Goal: Task Accomplishment & Management: Complete application form

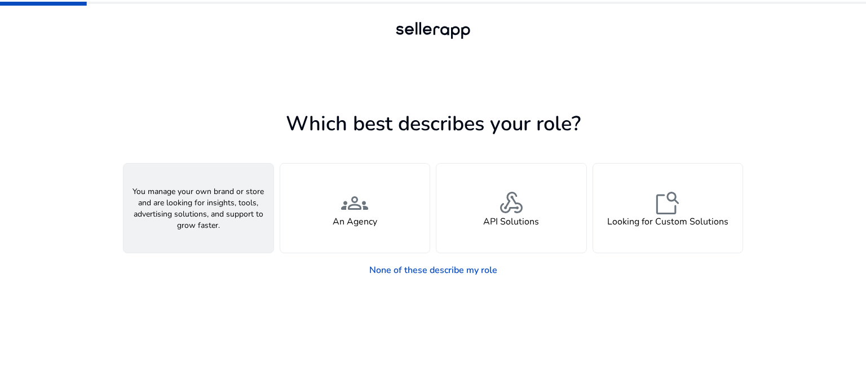
click at [221, 223] on div "person A Seller" at bounding box center [198, 208] width 150 height 89
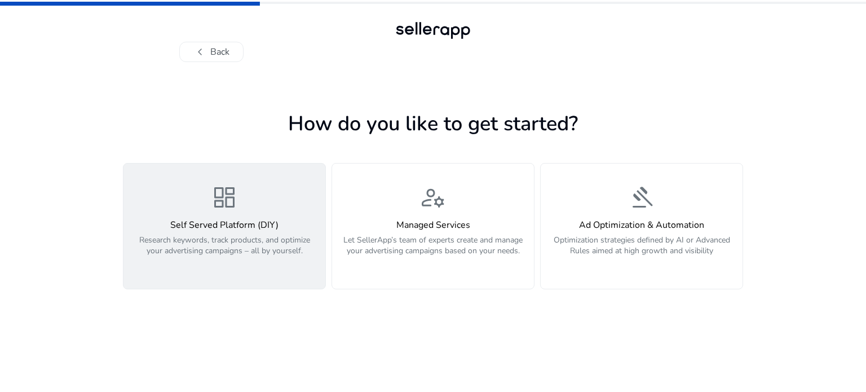
click at [277, 286] on button "dashboard Self Served Platform (DIY) Research keywords, track products, and opt…" at bounding box center [224, 226] width 203 height 126
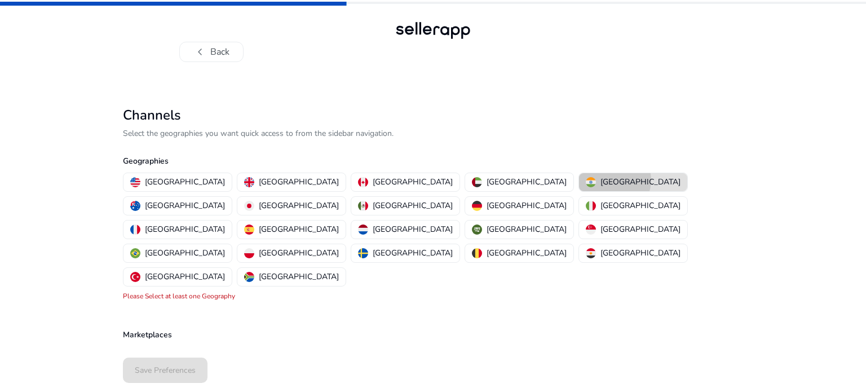
click at [601, 180] on p "[GEOGRAPHIC_DATA]" at bounding box center [641, 182] width 80 height 12
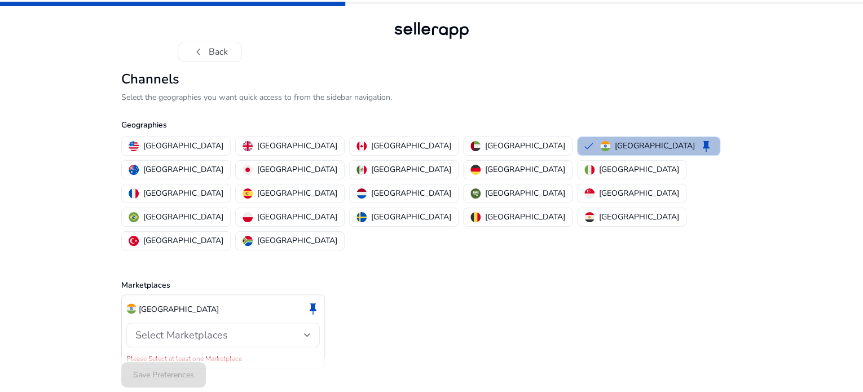
scroll to position [7, 0]
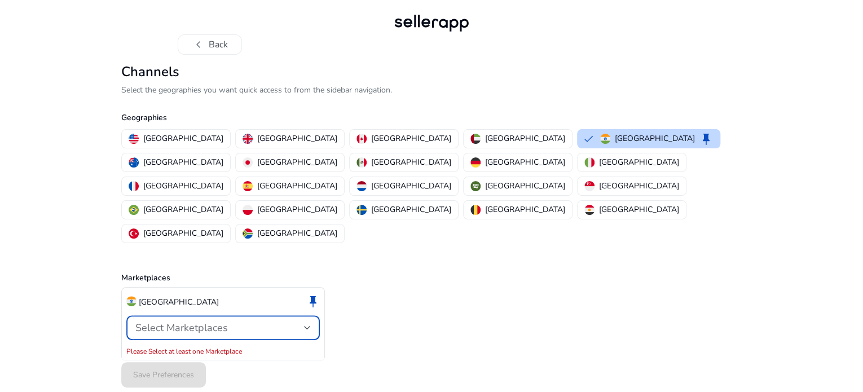
click at [305, 321] on div at bounding box center [307, 328] width 7 height 14
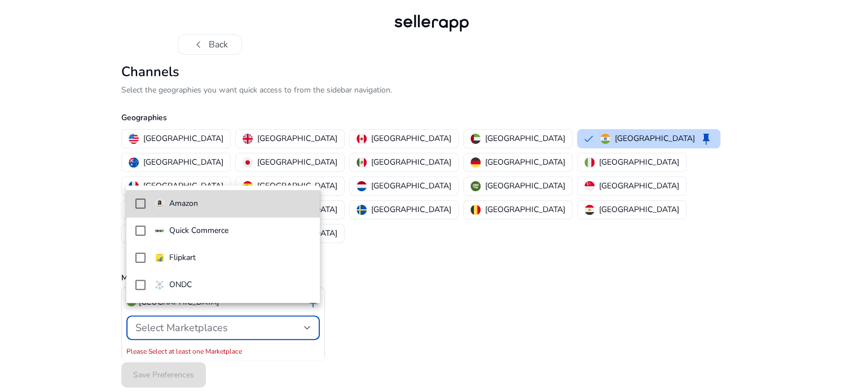
click at [142, 203] on mat-pseudo-checkbox at bounding box center [140, 203] width 10 height 10
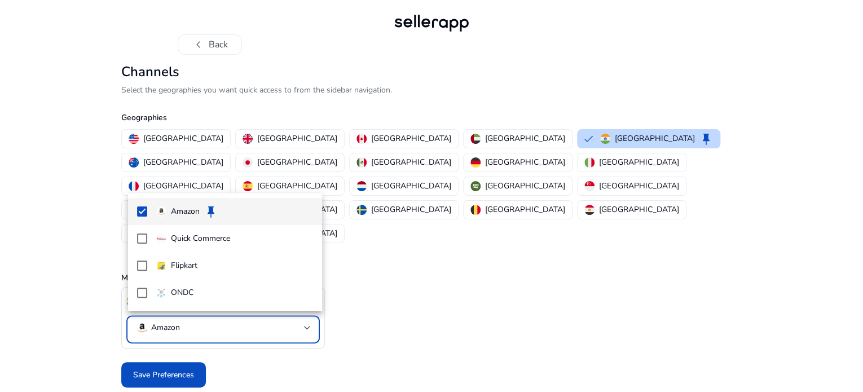
scroll to position [0, 0]
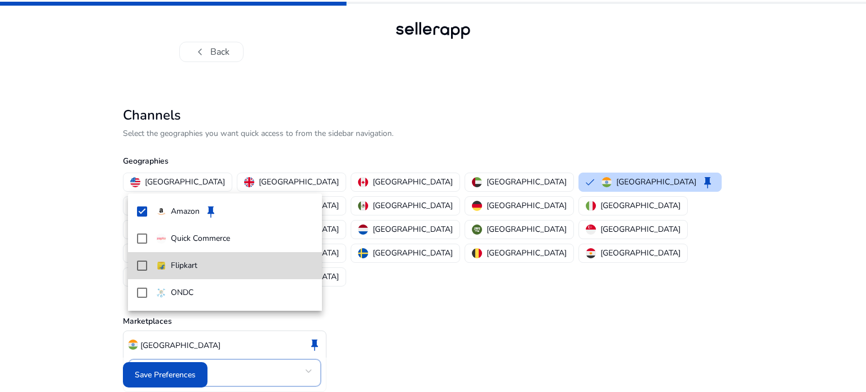
click at [138, 263] on mat-pseudo-checkbox at bounding box center [142, 266] width 10 height 10
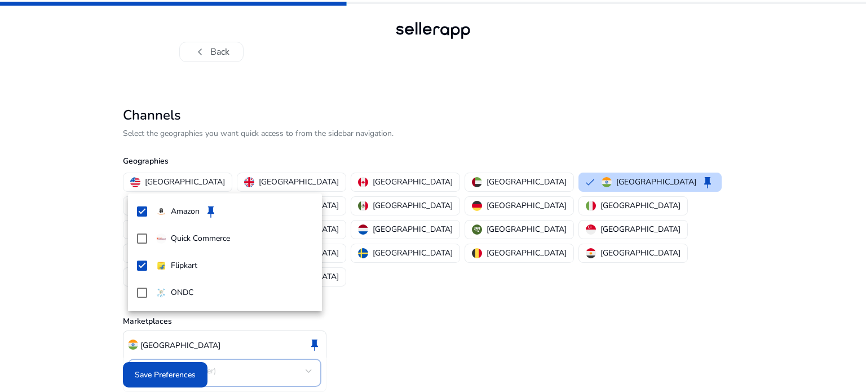
click at [370, 297] on div at bounding box center [433, 196] width 866 height 392
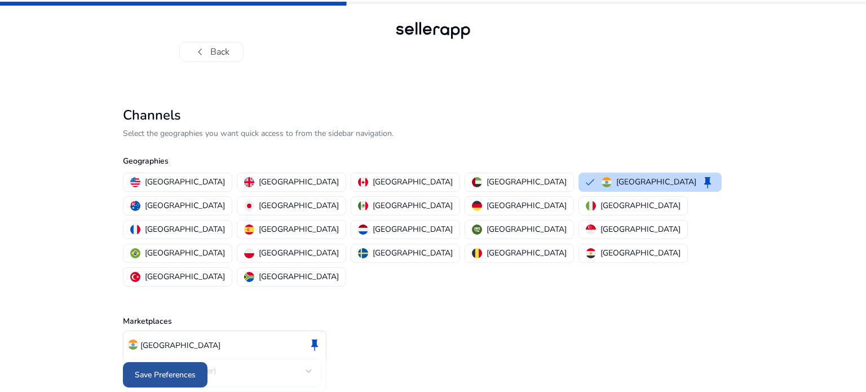
click at [183, 369] on span "Save Preferences" at bounding box center [165, 375] width 61 height 12
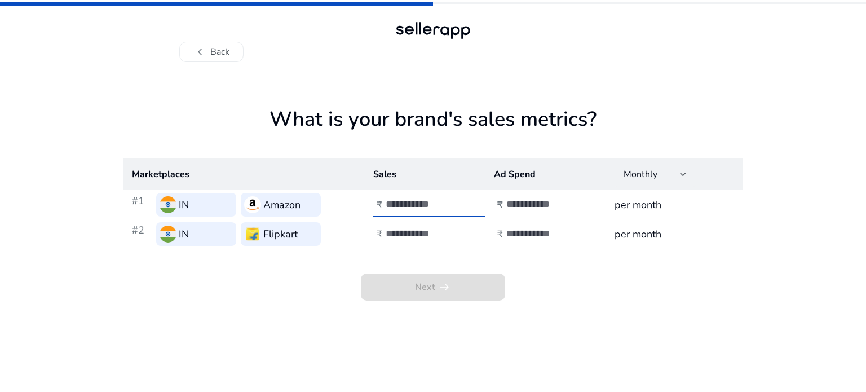
click at [421, 200] on input "number" at bounding box center [424, 204] width 76 height 12
type input "******"
click at [426, 230] on input "number" at bounding box center [424, 233] width 76 height 12
type input "******"
click at [521, 211] on div at bounding box center [557, 204] width 102 height 25
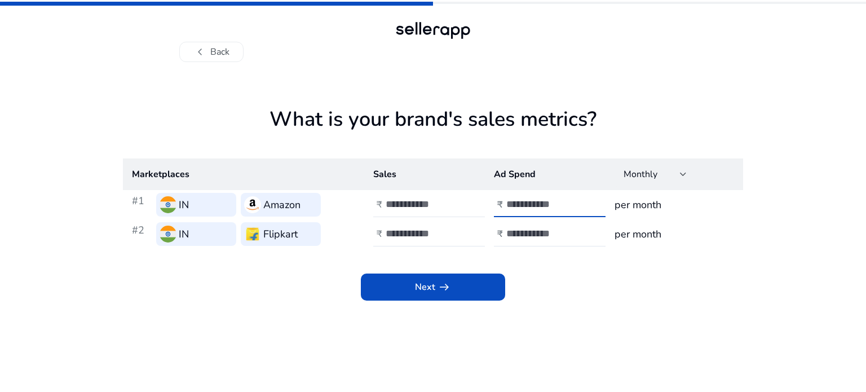
type input "*"
type input "****"
click at [514, 238] on input "number" at bounding box center [544, 233] width 76 height 12
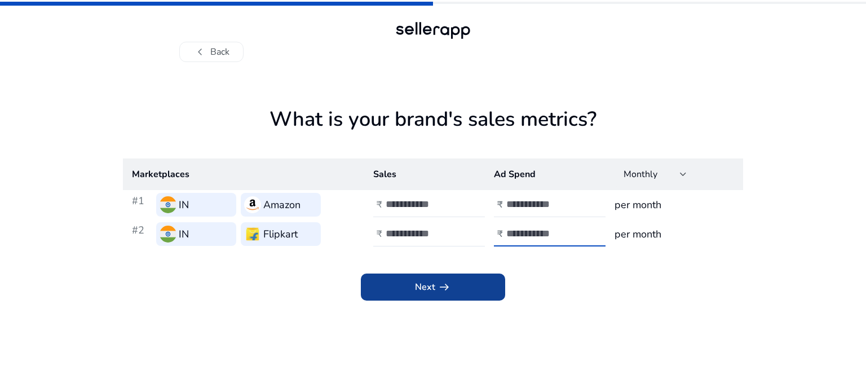
type input "****"
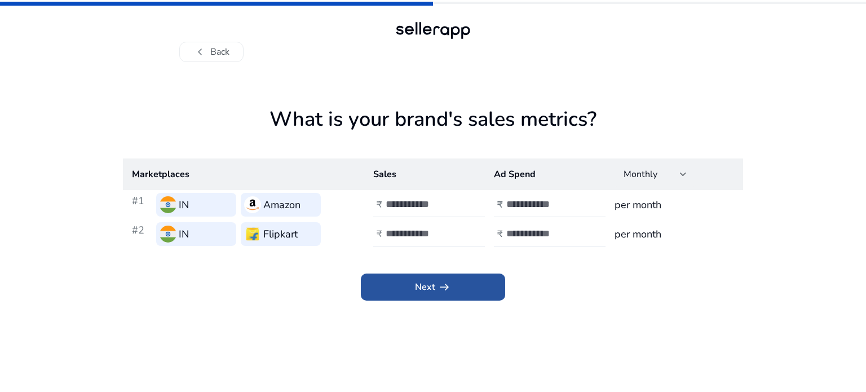
click at [431, 295] on span at bounding box center [433, 286] width 144 height 27
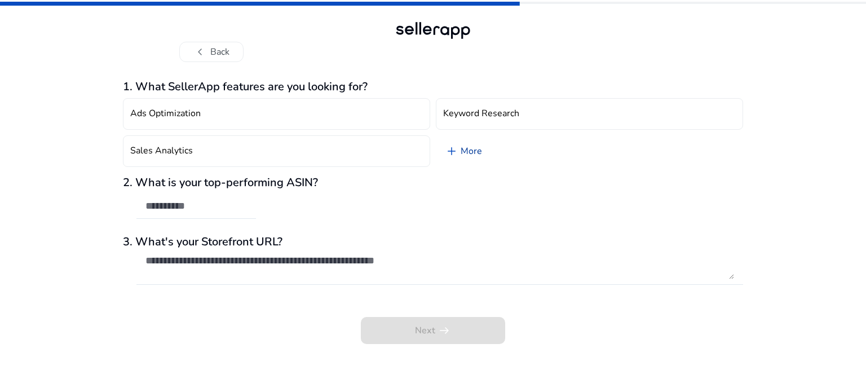
click at [465, 154] on link "add More" at bounding box center [463, 151] width 55 height 32
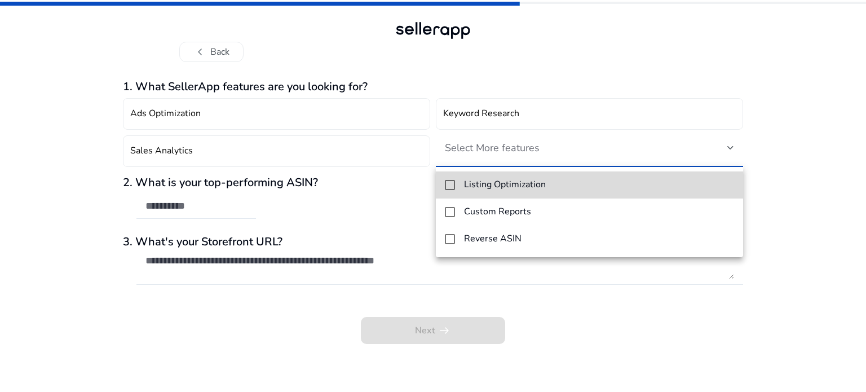
click at [457, 186] on mat-option "Listing Optimization" at bounding box center [589, 184] width 307 height 27
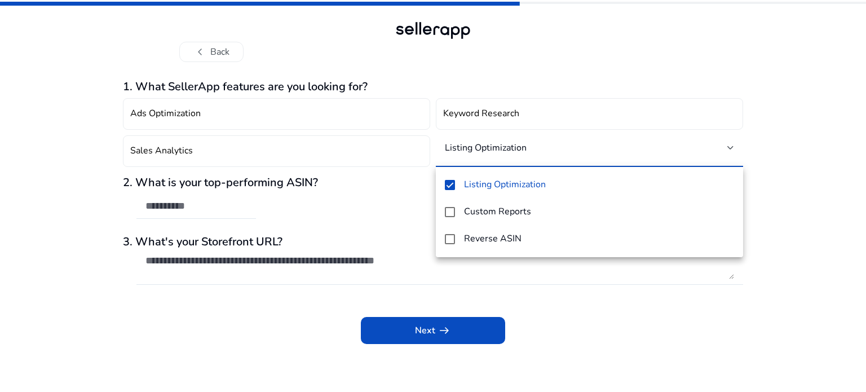
click at [330, 284] on div at bounding box center [433, 196] width 866 height 392
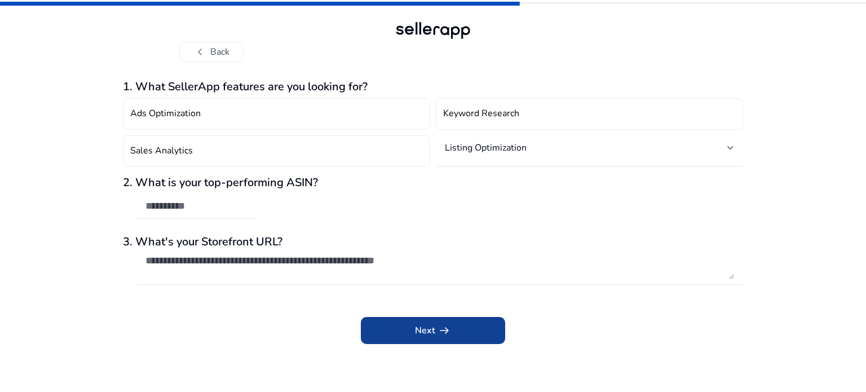
drag, startPoint x: 403, startPoint y: 310, endPoint x: 403, endPoint y: 321, distance: 11.3
click at [403, 321] on div "Next arrow_right_alt" at bounding box center [433, 322] width 620 height 43
click at [403, 321] on span at bounding box center [433, 330] width 144 height 27
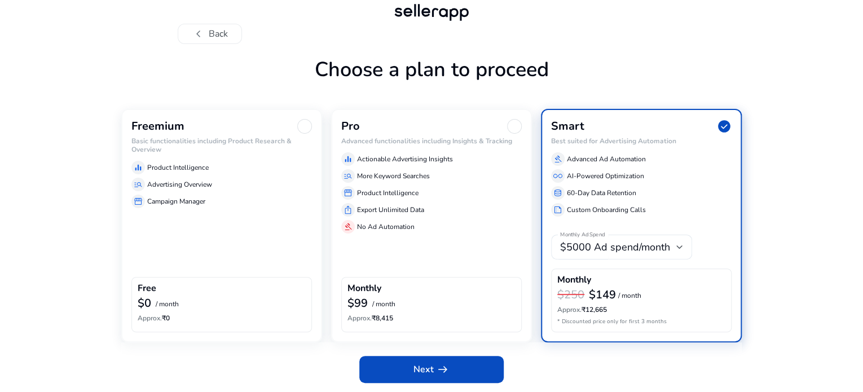
scroll to position [53, 0]
click at [202, 246] on div "Freemium Basic functionalities including Product Research & Overview equalizer …" at bounding box center [221, 225] width 201 height 233
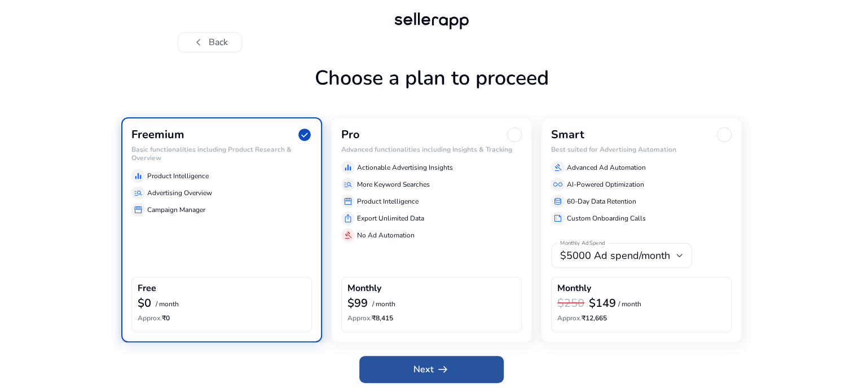
click at [411, 367] on span at bounding box center [431, 369] width 144 height 27
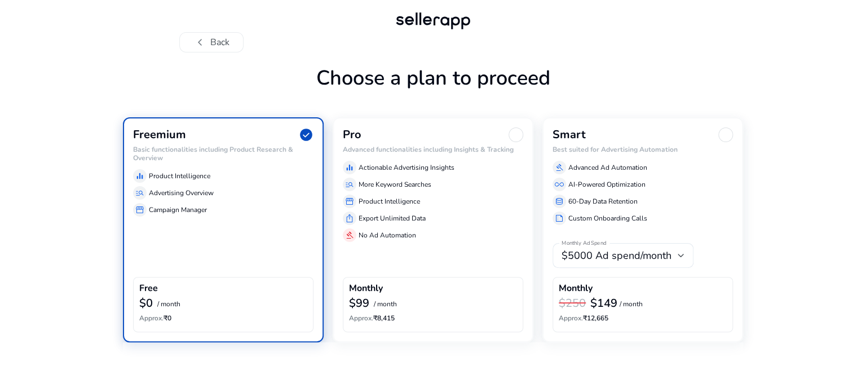
scroll to position [0, 0]
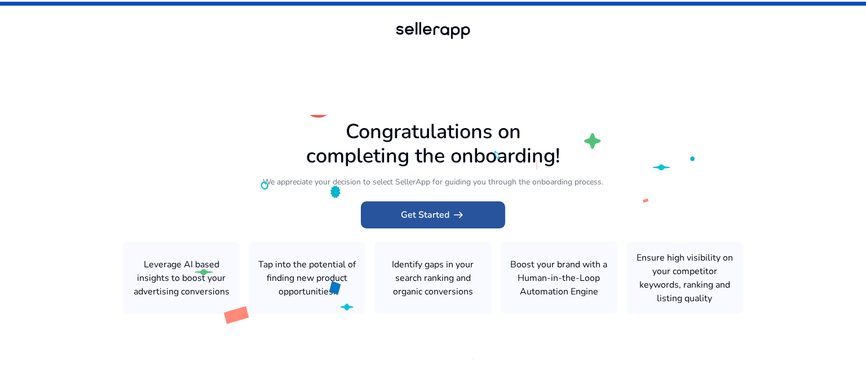
click at [442, 215] on span "Get Started arrow_right_alt" at bounding box center [433, 215] width 64 height 14
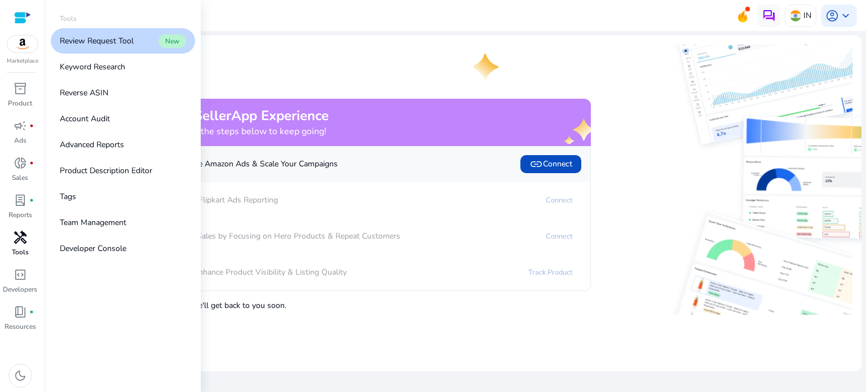
click at [23, 248] on p "Tools" at bounding box center [20, 252] width 17 height 10
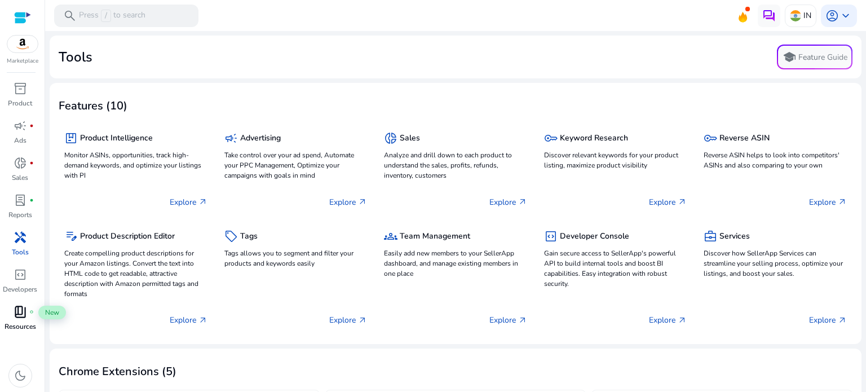
click at [9, 318] on div "book_4 fiber_manual_record" at bounding box center [21, 312] width 32 height 18
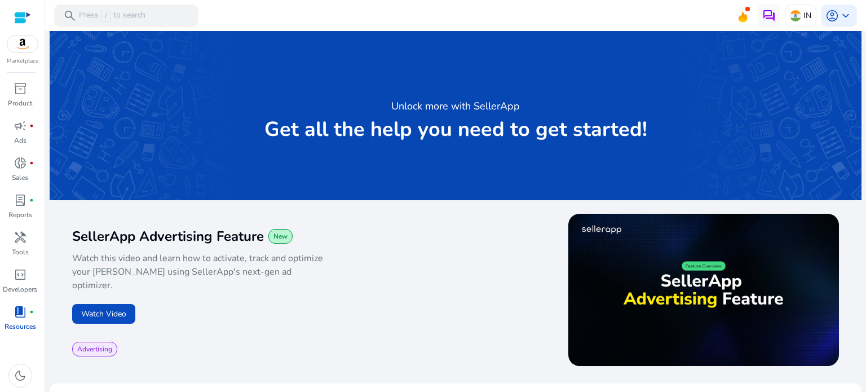
click at [407, 304] on div "Watch Video" at bounding box center [263, 314] width 383 height 20
